Goal: Task Accomplishment & Management: Use online tool/utility

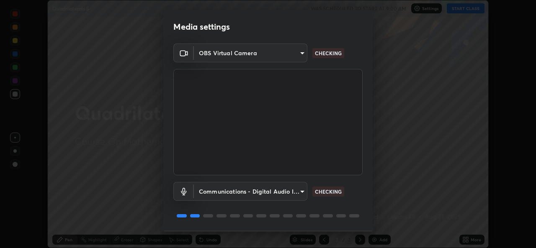
scroll to position [26, 0]
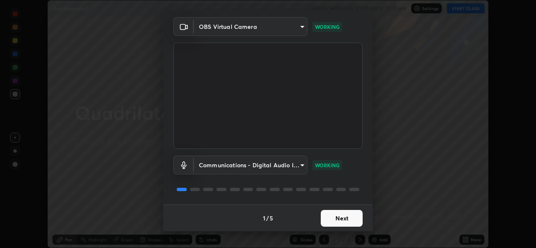
click at [336, 220] on button "Next" at bounding box center [341, 218] width 42 height 17
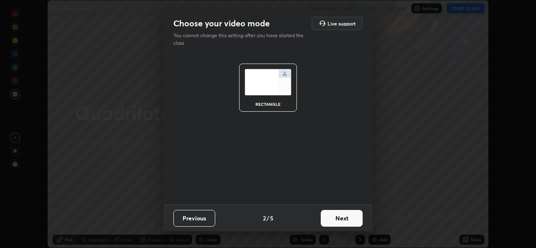
scroll to position [0, 0]
click at [337, 220] on button "Next" at bounding box center [341, 218] width 42 height 17
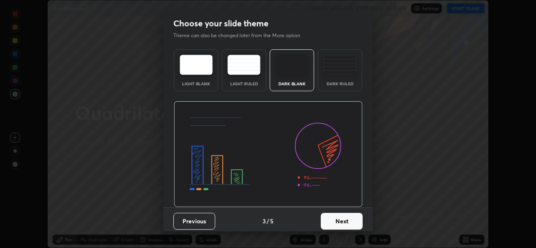
click at [338, 220] on button "Next" at bounding box center [341, 221] width 42 height 17
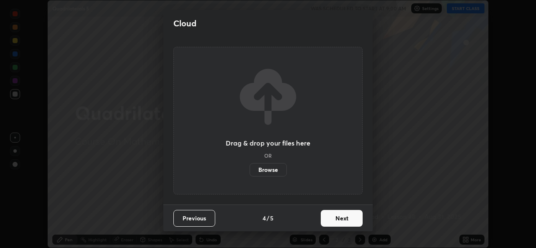
click at [337, 220] on button "Next" at bounding box center [341, 218] width 42 height 17
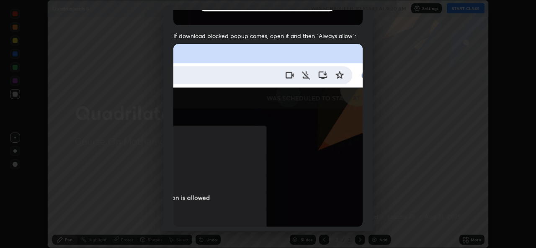
scroll to position [165, 0]
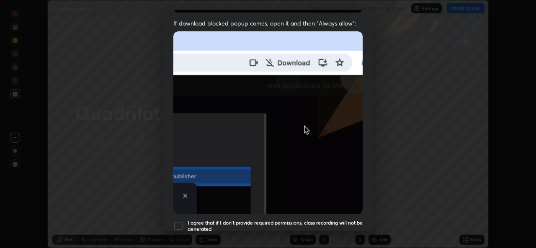
click at [290, 220] on h5 "I agree that if I don't provide required permissions, class recording will not …" at bounding box center [274, 226] width 175 height 13
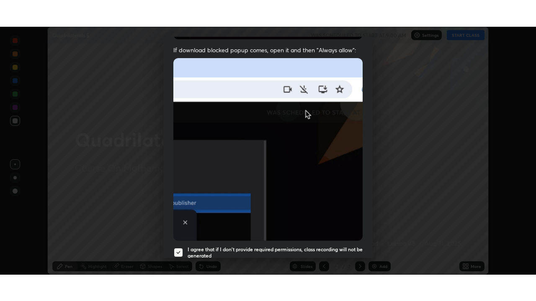
scroll to position [197, 0]
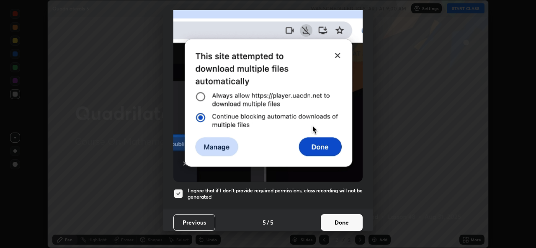
click at [341, 220] on button "Done" at bounding box center [341, 222] width 42 height 17
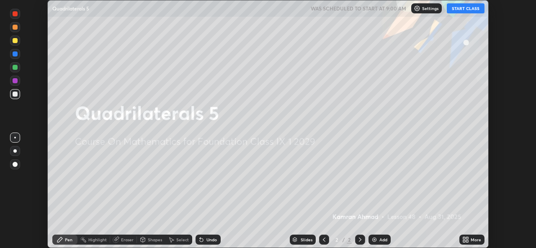
click at [474, 238] on div "More" at bounding box center [475, 240] width 10 height 4
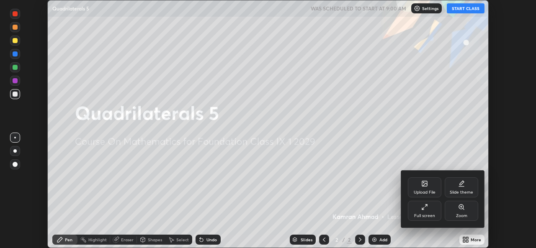
click at [431, 214] on div "Full screen" at bounding box center [424, 216] width 21 height 4
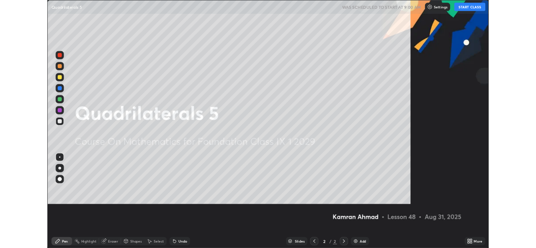
scroll to position [301, 536]
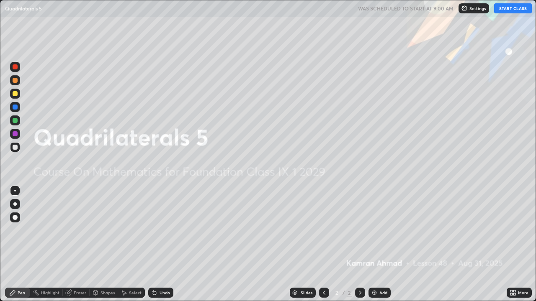
click at [379, 248] on div "Add" at bounding box center [379, 293] width 22 height 10
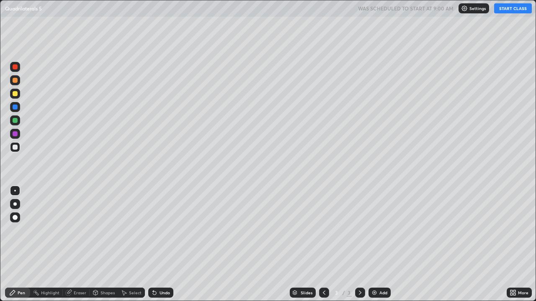
click at [510, 10] on button "START CLASS" at bounding box center [513, 8] width 38 height 10
click at [80, 248] on div "Eraser" at bounding box center [80, 293] width 13 height 4
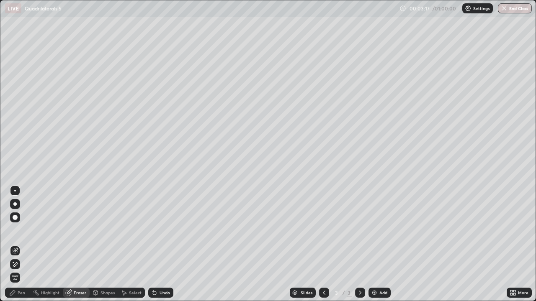
click at [25, 248] on div "Pen" at bounding box center [17, 293] width 25 height 10
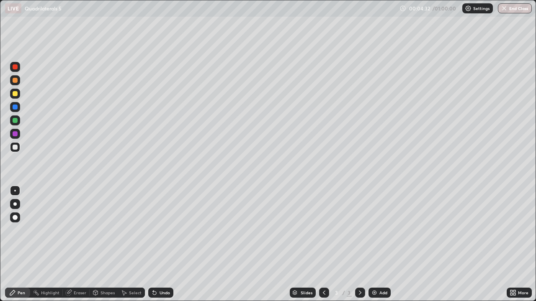
click at [75, 248] on div "Eraser" at bounding box center [80, 293] width 13 height 4
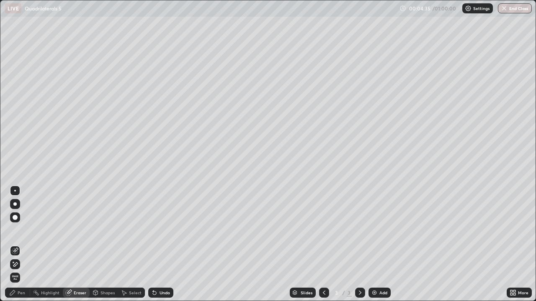
click at [23, 248] on div "Pen" at bounding box center [22, 293] width 8 height 4
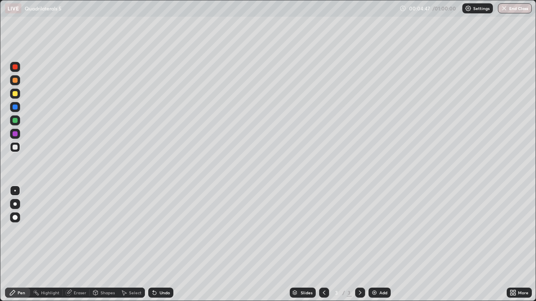
click at [74, 248] on div "Eraser" at bounding box center [80, 293] width 13 height 4
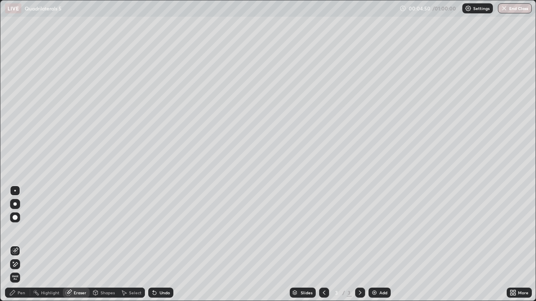
click at [21, 248] on div "Pen" at bounding box center [22, 293] width 8 height 4
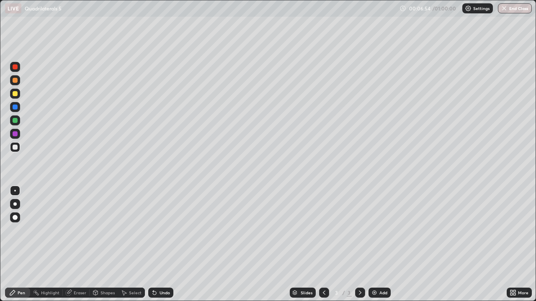
click at [165, 248] on div "Undo" at bounding box center [164, 293] width 10 height 4
click at [163, 248] on div "Undo" at bounding box center [160, 293] width 25 height 10
click at [373, 248] on img at bounding box center [374, 293] width 7 height 7
click at [15, 95] on div at bounding box center [15, 93] width 5 height 5
click at [159, 248] on div "Undo" at bounding box center [164, 293] width 10 height 4
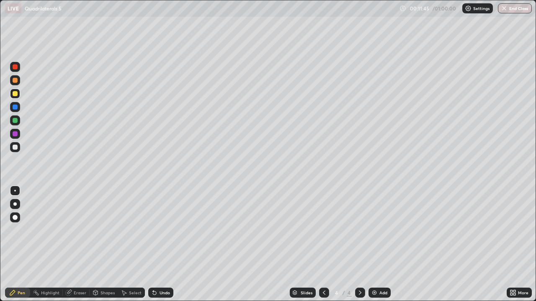
click at [160, 248] on div "Undo" at bounding box center [164, 293] width 10 height 4
click at [79, 248] on div "Eraser" at bounding box center [80, 293] width 13 height 4
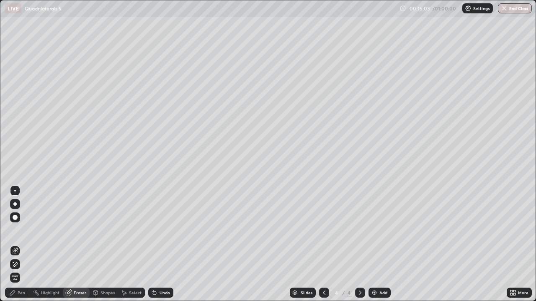
click at [23, 248] on div "Pen" at bounding box center [22, 293] width 8 height 4
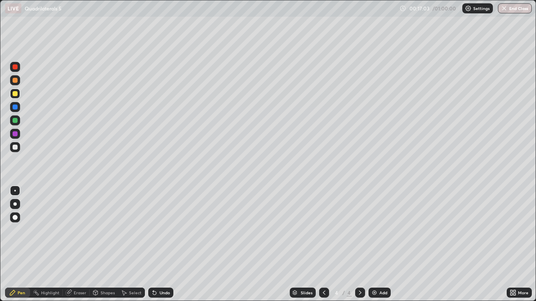
click at [16, 149] on div at bounding box center [15, 147] width 5 height 5
click at [157, 248] on div "Undo" at bounding box center [160, 293] width 25 height 10
click at [16, 136] on div at bounding box center [15, 133] width 5 height 5
click at [15, 95] on div at bounding box center [15, 93] width 5 height 5
click at [16, 83] on div at bounding box center [15, 80] width 10 height 10
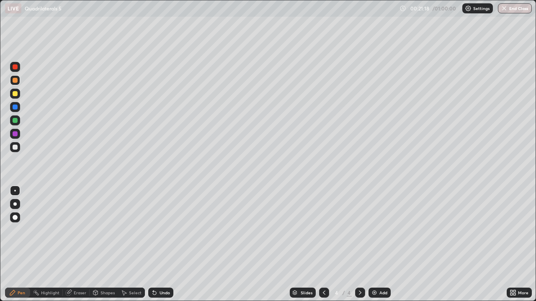
click at [16, 108] on div at bounding box center [15, 107] width 5 height 5
click at [15, 93] on div at bounding box center [15, 93] width 5 height 5
click at [16, 147] on div at bounding box center [15, 147] width 5 height 5
click at [169, 248] on div "Undo" at bounding box center [160, 293] width 25 height 10
click at [170, 248] on div "Undo" at bounding box center [160, 293] width 25 height 10
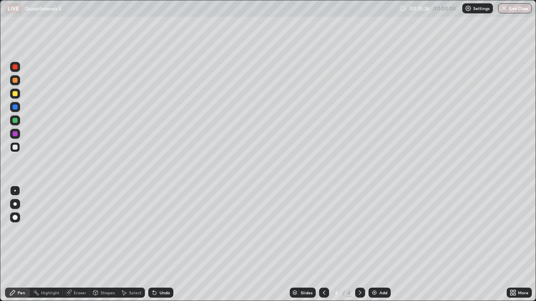
click at [69, 248] on icon at bounding box center [68, 292] width 5 height 5
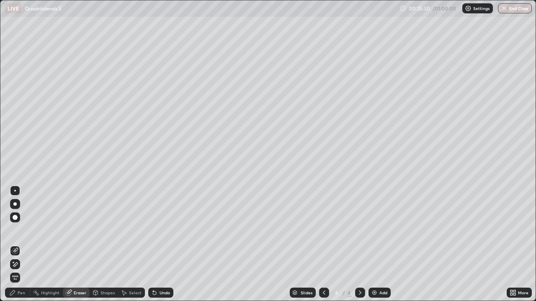
click at [21, 248] on div "Pen" at bounding box center [22, 293] width 8 height 4
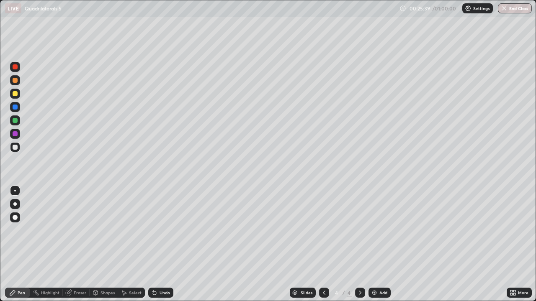
click at [161, 248] on div "Undo" at bounding box center [164, 293] width 10 height 4
click at [377, 248] on div "Add" at bounding box center [379, 293] width 22 height 10
click at [323, 248] on icon at bounding box center [323, 293] width 7 height 7
click at [358, 248] on icon at bounding box center [359, 293] width 7 height 7
click at [81, 248] on div "Eraser" at bounding box center [80, 293] width 13 height 4
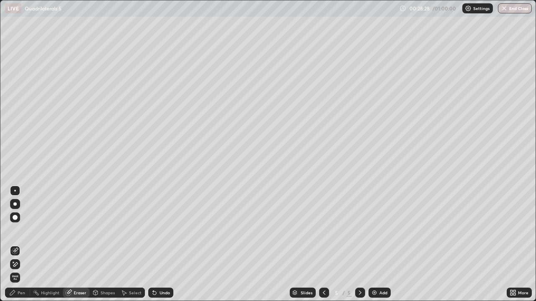
click at [21, 248] on div "Pen" at bounding box center [17, 293] width 25 height 10
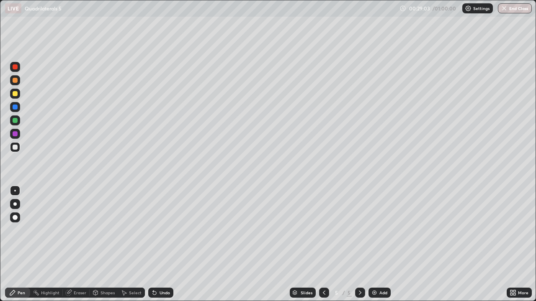
click at [73, 248] on div "Eraser" at bounding box center [76, 293] width 27 height 10
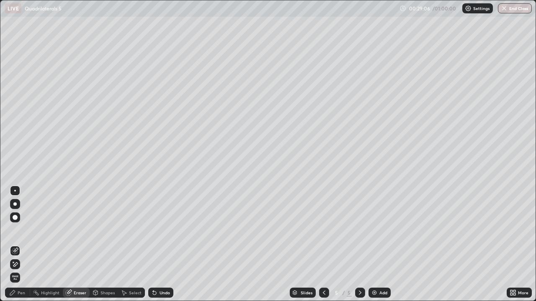
click at [17, 248] on div "Pen" at bounding box center [17, 293] width 25 height 10
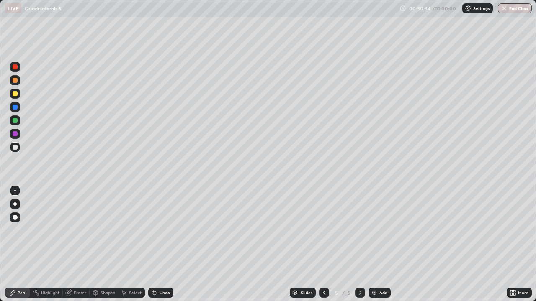
click at [380, 248] on div "Add" at bounding box center [379, 293] width 22 height 10
click at [324, 248] on icon at bounding box center [323, 293] width 7 height 7
click at [72, 248] on div "Eraser" at bounding box center [76, 293] width 27 height 10
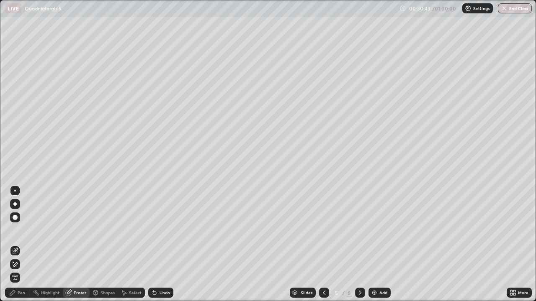
click at [17, 248] on icon at bounding box center [15, 264] width 5 height 4
click at [76, 248] on div "Eraser" at bounding box center [80, 293] width 13 height 4
click at [19, 248] on div "Pen" at bounding box center [17, 293] width 25 height 10
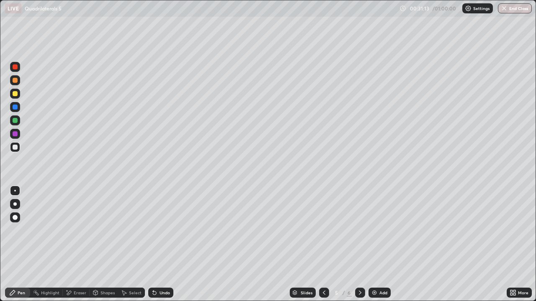
click at [75, 248] on div "Eraser" at bounding box center [80, 293] width 13 height 4
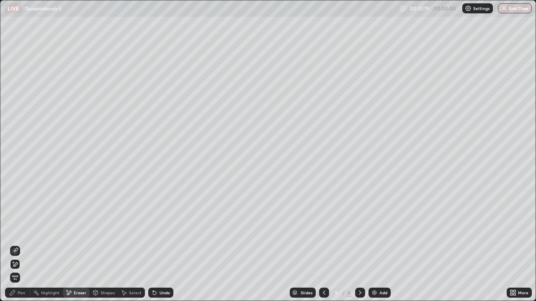
click at [17, 248] on div "Pen" at bounding box center [17, 293] width 25 height 10
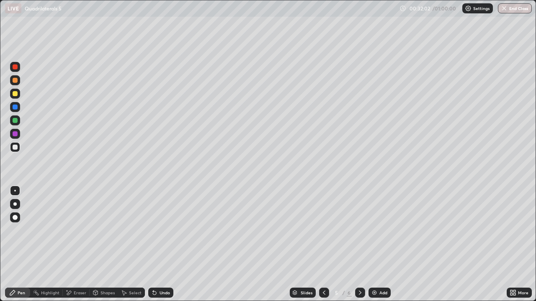
click at [82, 248] on div "Eraser" at bounding box center [76, 293] width 27 height 10
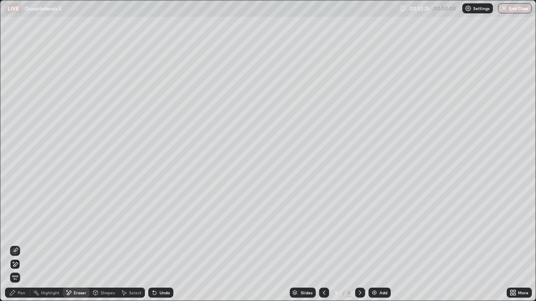
click at [13, 248] on icon at bounding box center [12, 293] width 7 height 7
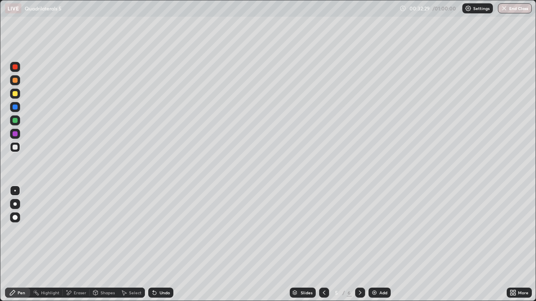
click at [72, 248] on div "Eraser" at bounding box center [76, 293] width 27 height 10
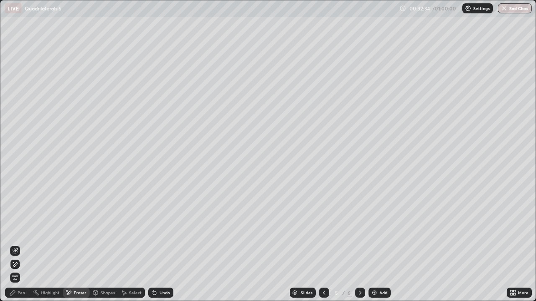
click at [22, 248] on div "Pen" at bounding box center [22, 293] width 8 height 4
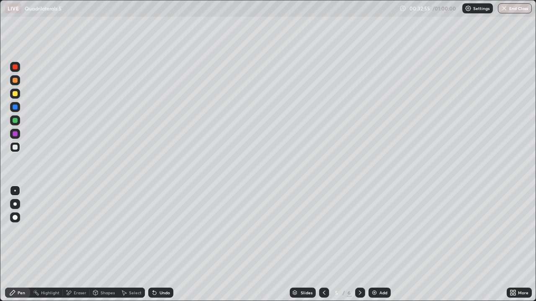
click at [161, 248] on div "Undo" at bounding box center [164, 293] width 10 height 4
click at [74, 248] on div "Eraser" at bounding box center [76, 293] width 27 height 10
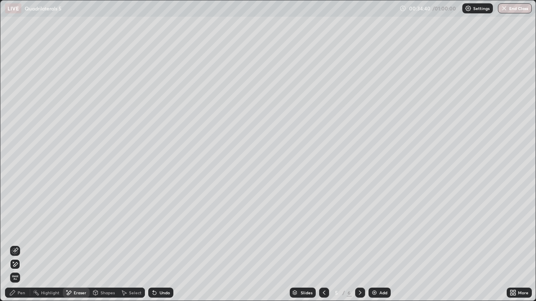
click at [14, 248] on icon at bounding box center [12, 293] width 7 height 7
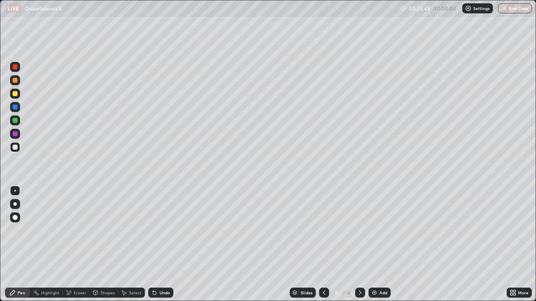
click at [14, 97] on div at bounding box center [15, 94] width 10 height 10
click at [17, 147] on div at bounding box center [15, 147] width 5 height 5
click at [380, 248] on div "Add" at bounding box center [383, 293] width 8 height 4
click at [76, 248] on div "Eraser" at bounding box center [76, 293] width 27 height 10
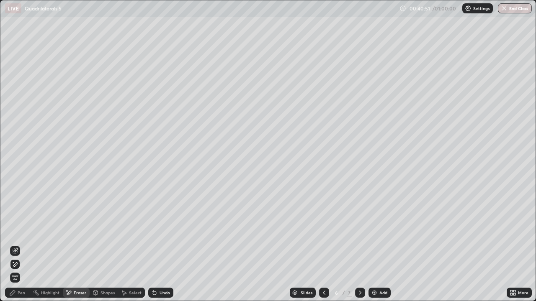
click at [22, 248] on div "Pen" at bounding box center [17, 293] width 25 height 17
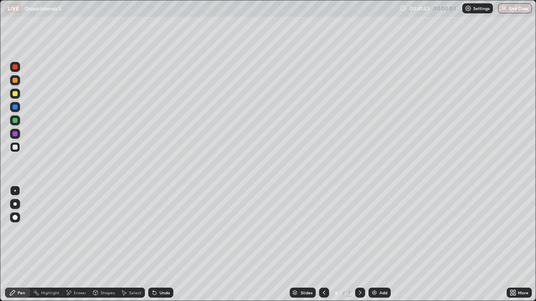
click at [67, 248] on icon at bounding box center [69, 293] width 5 height 4
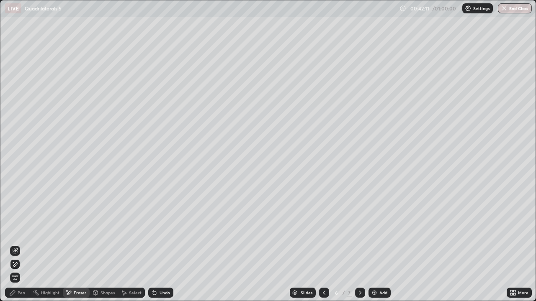
click at [15, 248] on icon at bounding box center [12, 293] width 7 height 7
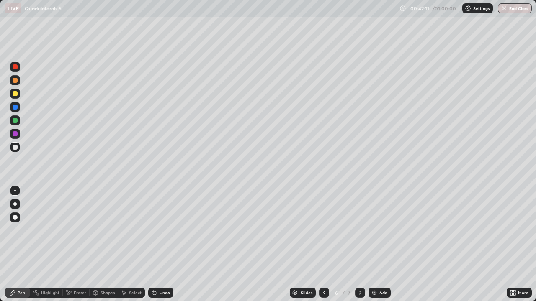
click at [17, 248] on div "Pen" at bounding box center [17, 293] width 25 height 10
click at [81, 248] on div "Eraser" at bounding box center [80, 293] width 13 height 4
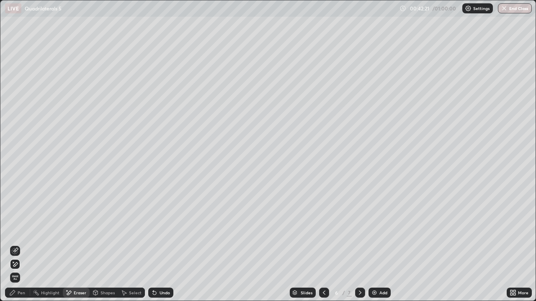
click at [23, 248] on div "Pen" at bounding box center [22, 293] width 8 height 4
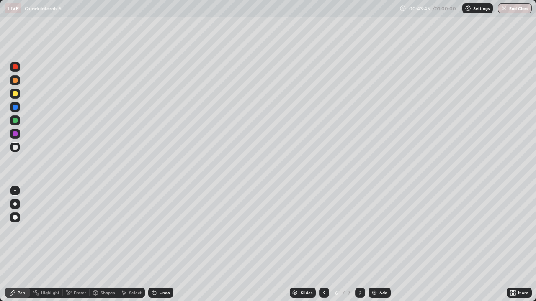
click at [15, 95] on div at bounding box center [15, 93] width 5 height 5
click at [75, 248] on div "Eraser" at bounding box center [80, 293] width 13 height 4
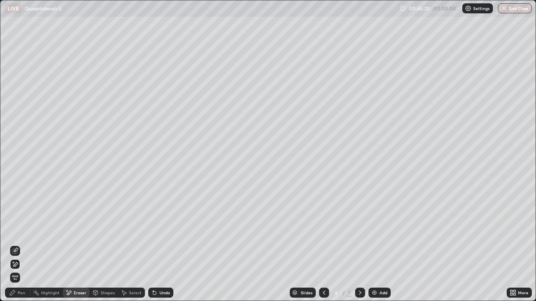
click at [25, 248] on div "Pen" at bounding box center [17, 293] width 25 height 10
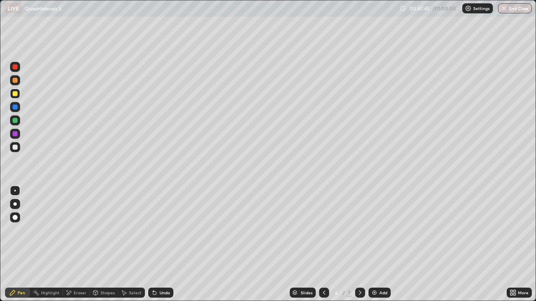
click at [164, 248] on div "Undo" at bounding box center [164, 293] width 10 height 4
click at [14, 116] on div at bounding box center [15, 120] width 10 height 10
click at [161, 248] on div "Undo" at bounding box center [164, 293] width 10 height 4
click at [13, 95] on div at bounding box center [15, 94] width 10 height 10
click at [16, 147] on div at bounding box center [15, 147] width 5 height 5
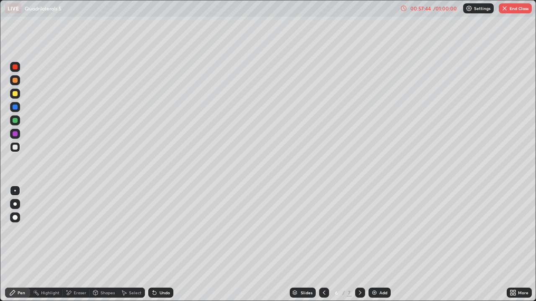
click at [511, 11] on button "End Class" at bounding box center [514, 8] width 33 height 10
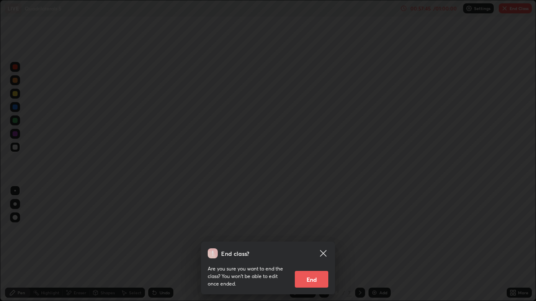
click at [513, 14] on div "End class? Are you sure you want to end the class? You won’t be able to edit on…" at bounding box center [268, 150] width 536 height 301
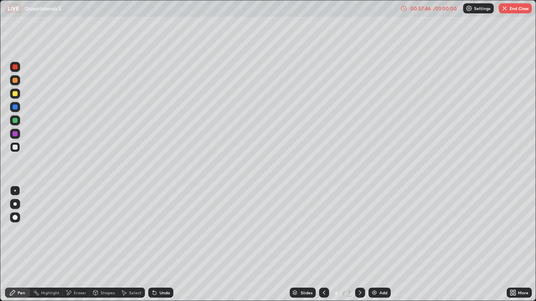
click at [512, 12] on button "End Class" at bounding box center [514, 8] width 33 height 10
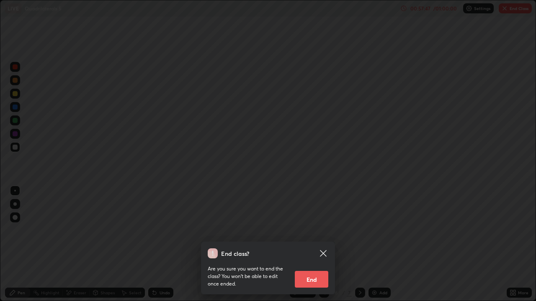
click at [318, 248] on button "End" at bounding box center [311, 279] width 33 height 17
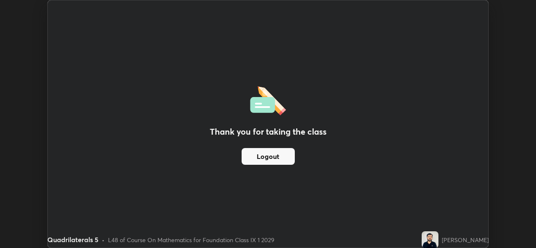
scroll to position [41591, 41304]
click at [314, 11] on div "Quadrilaterals 5" at bounding box center [229, 8] width 355 height 17
click at [300, 9] on div "Quadrilaterals 5" at bounding box center [229, 8] width 355 height 17
